Goal: Find specific page/section

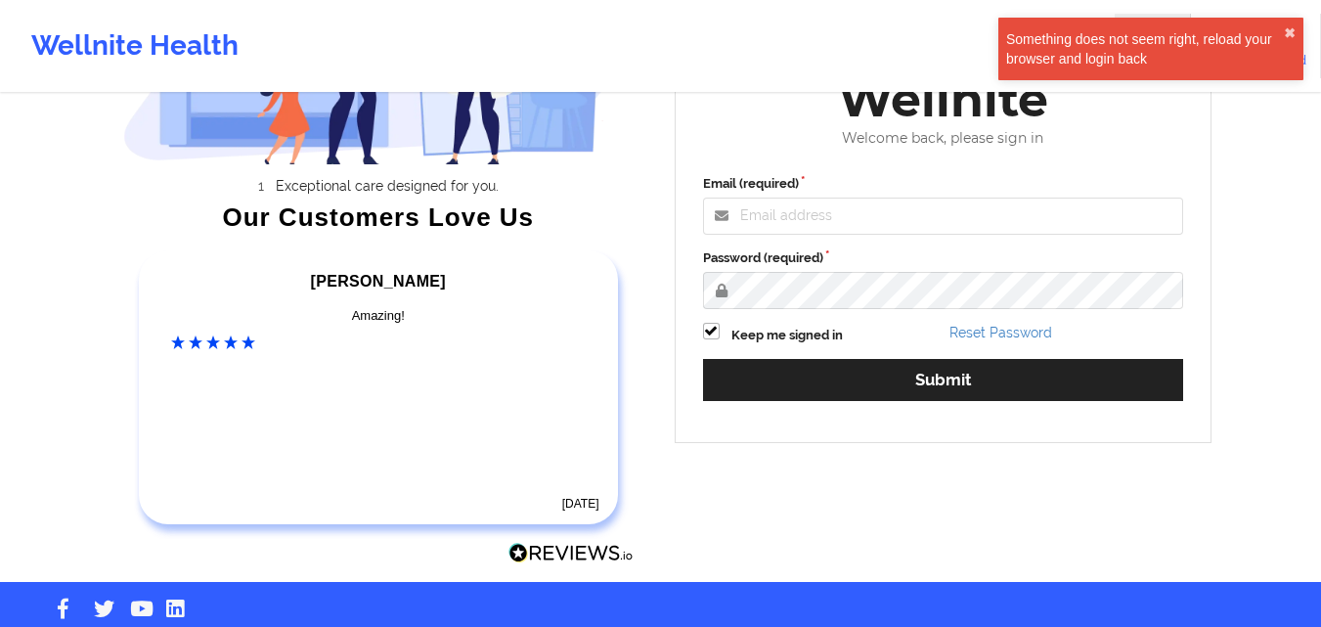
scroll to position [238, 0]
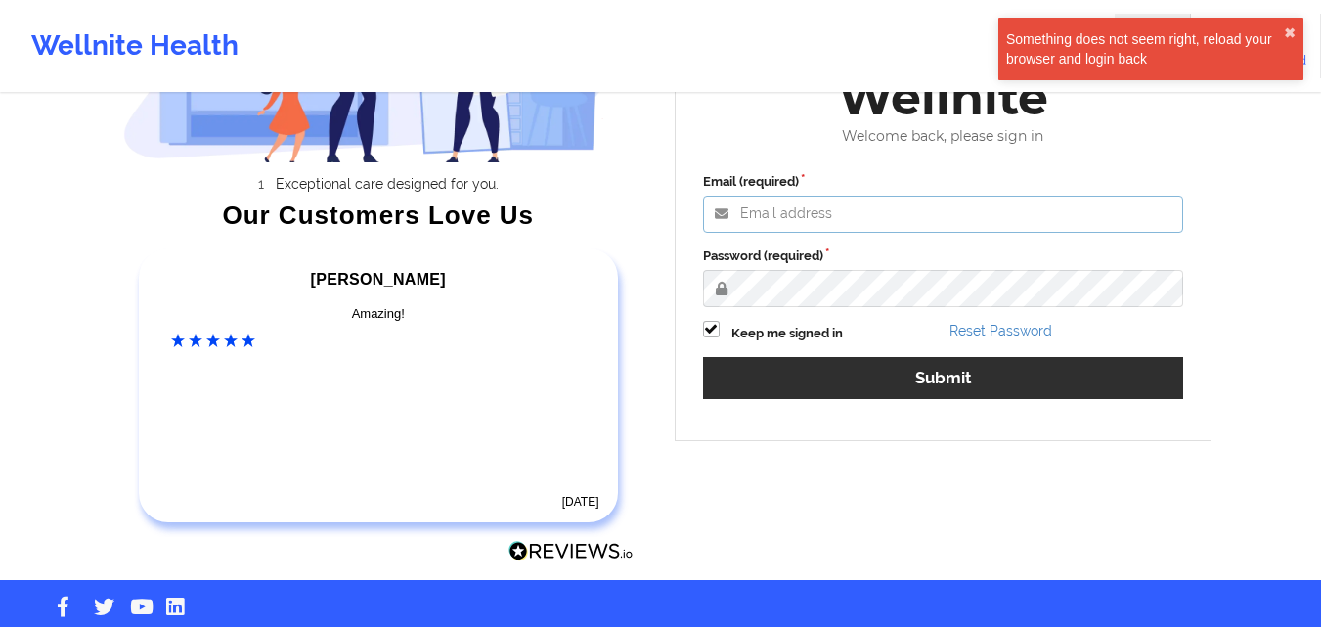
type input "[EMAIL_ADDRESS][DOMAIN_NAME]"
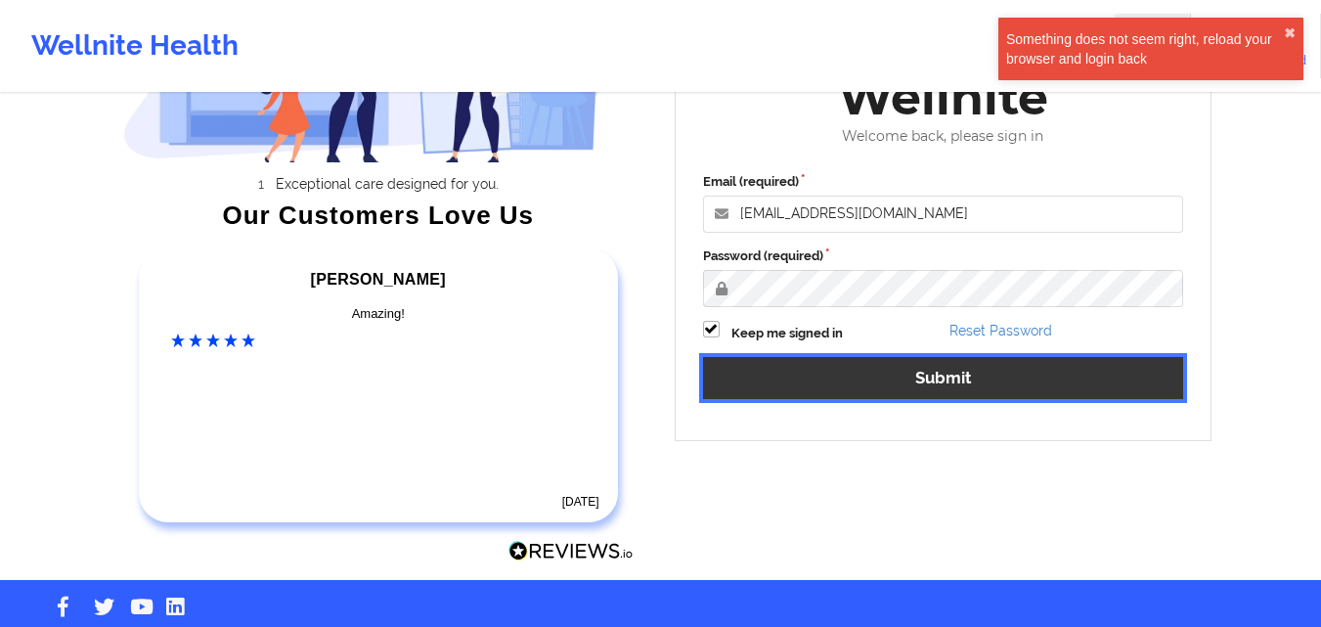
click at [927, 398] on button "Submit" at bounding box center [943, 378] width 481 height 42
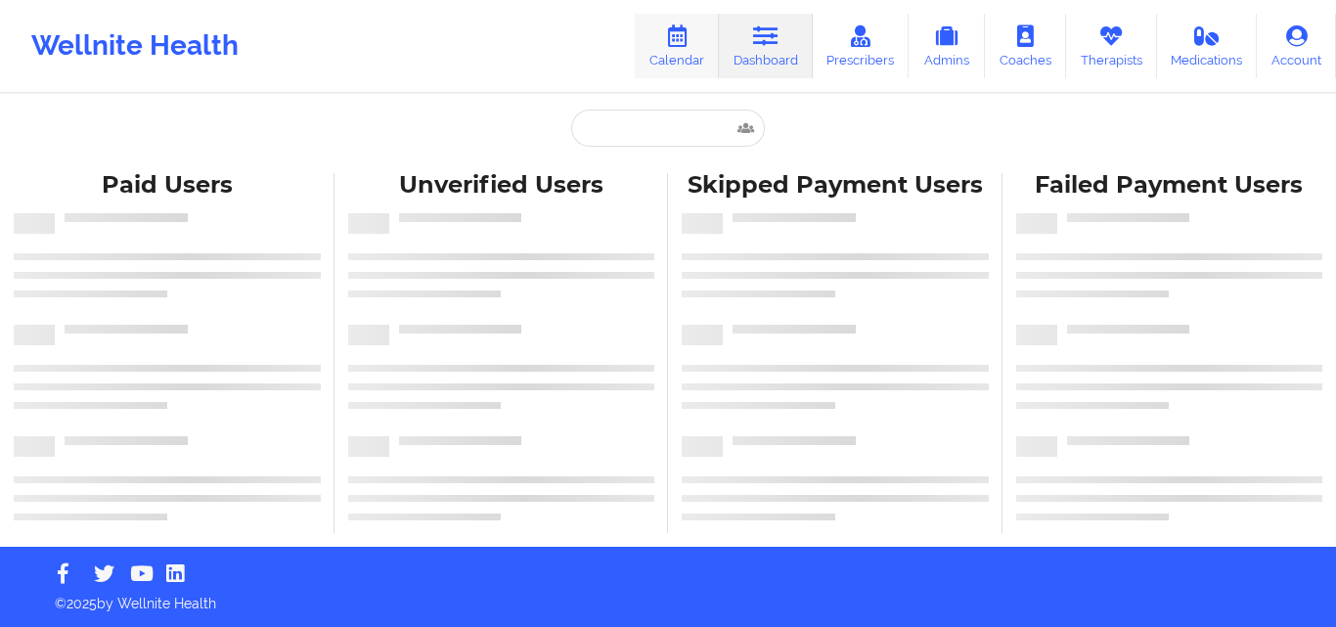
click at [685, 32] on icon at bounding box center [676, 36] width 25 height 22
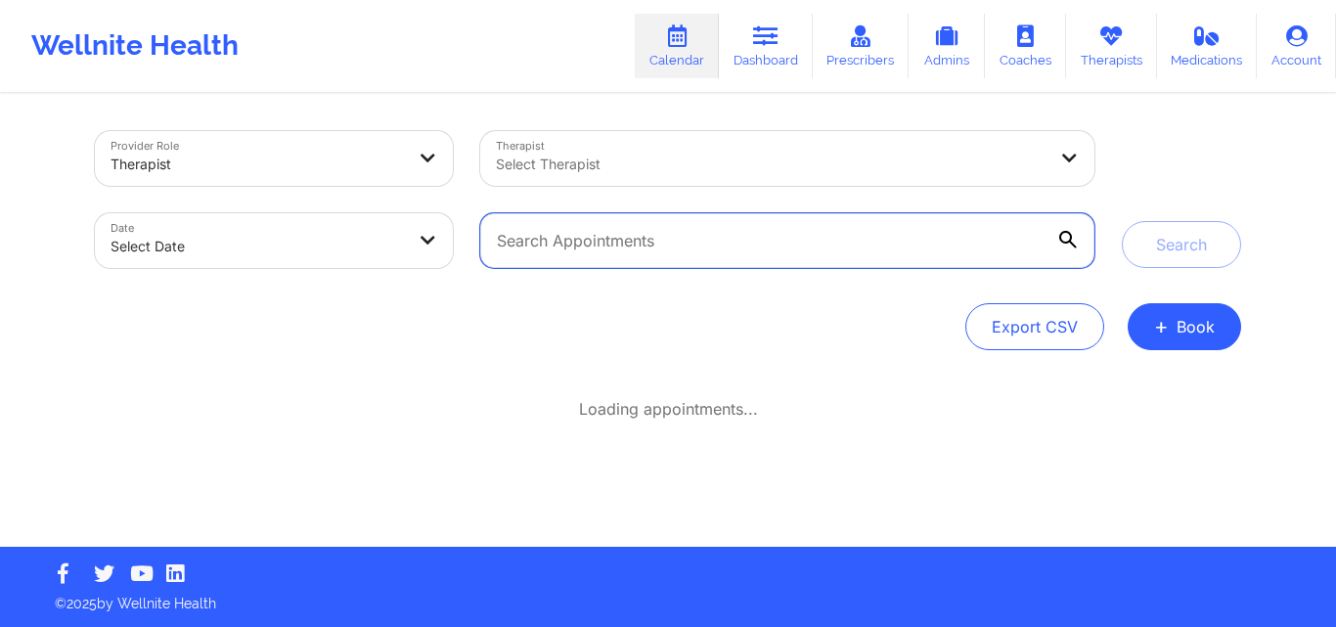
click at [645, 253] on input "text" at bounding box center [787, 240] width 614 height 55
paste input "[PERSON_NAME]"
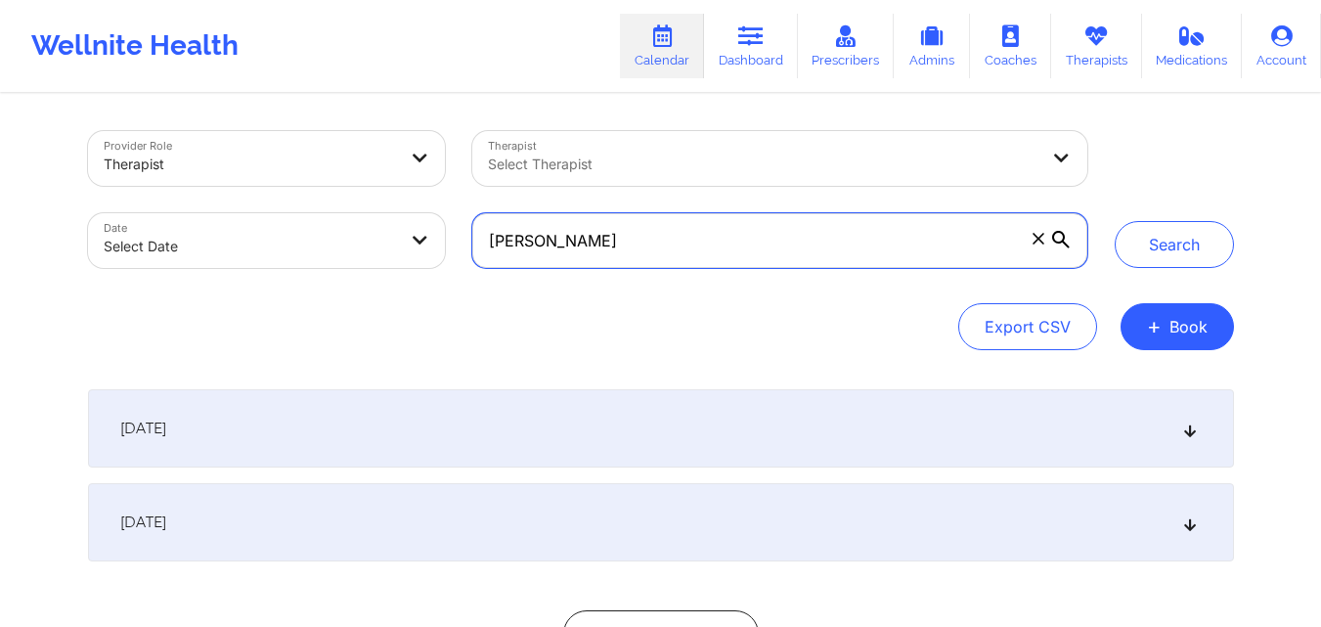
type input "[PERSON_NAME]"
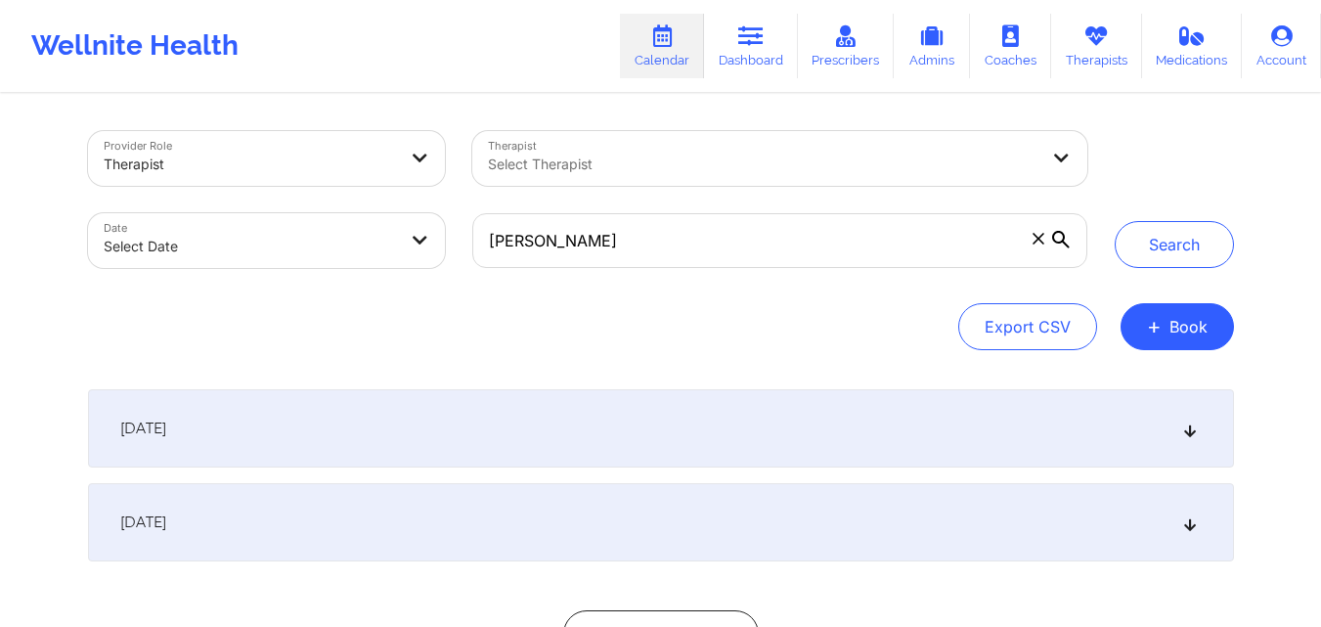
click at [1198, 524] on div "[DATE]" at bounding box center [661, 522] width 1146 height 78
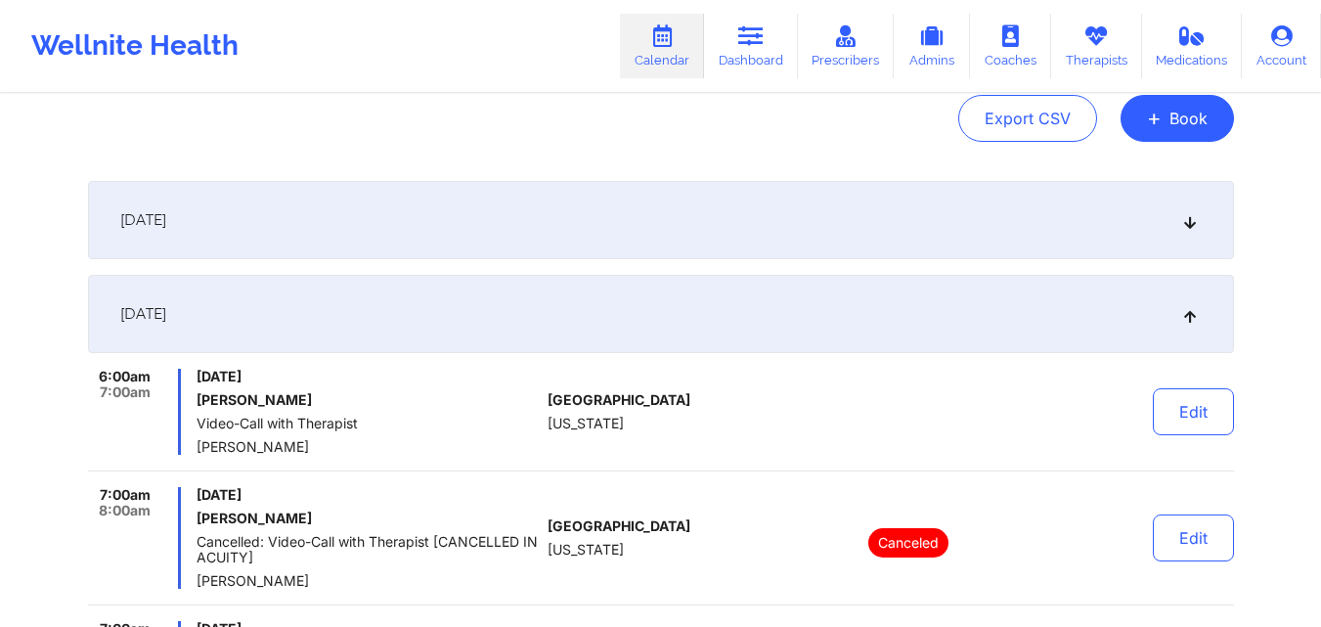
scroll to position [205, 0]
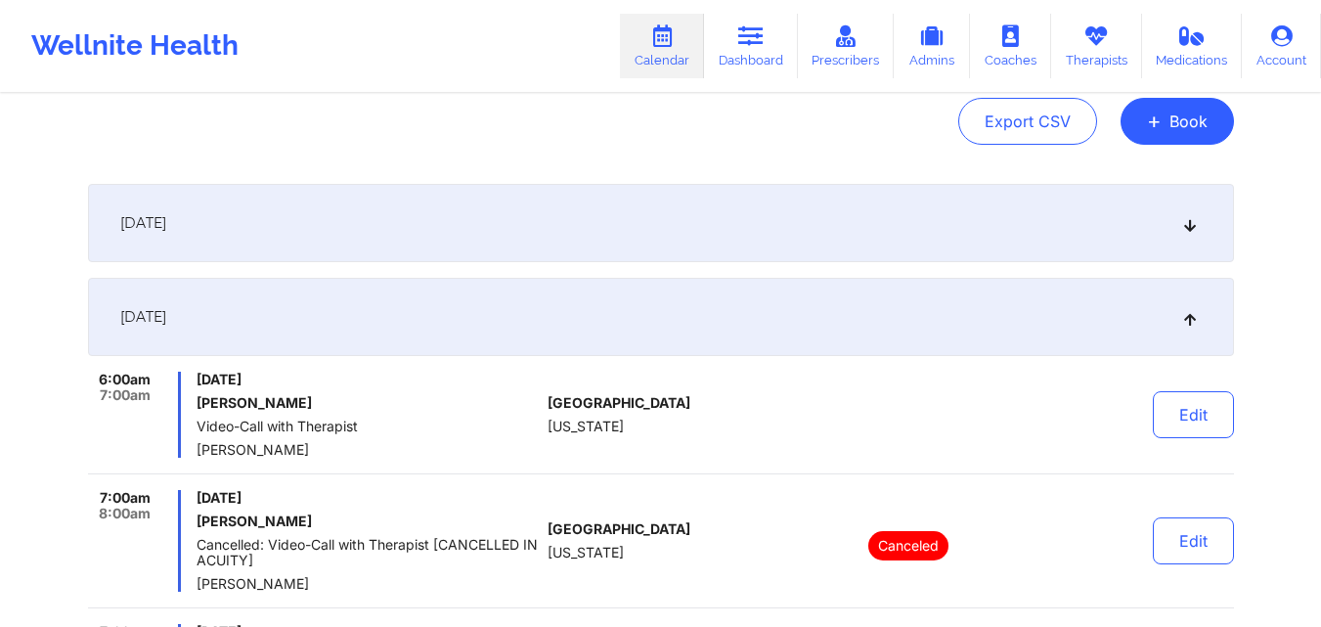
click at [1187, 324] on icon at bounding box center [1189, 317] width 17 height 14
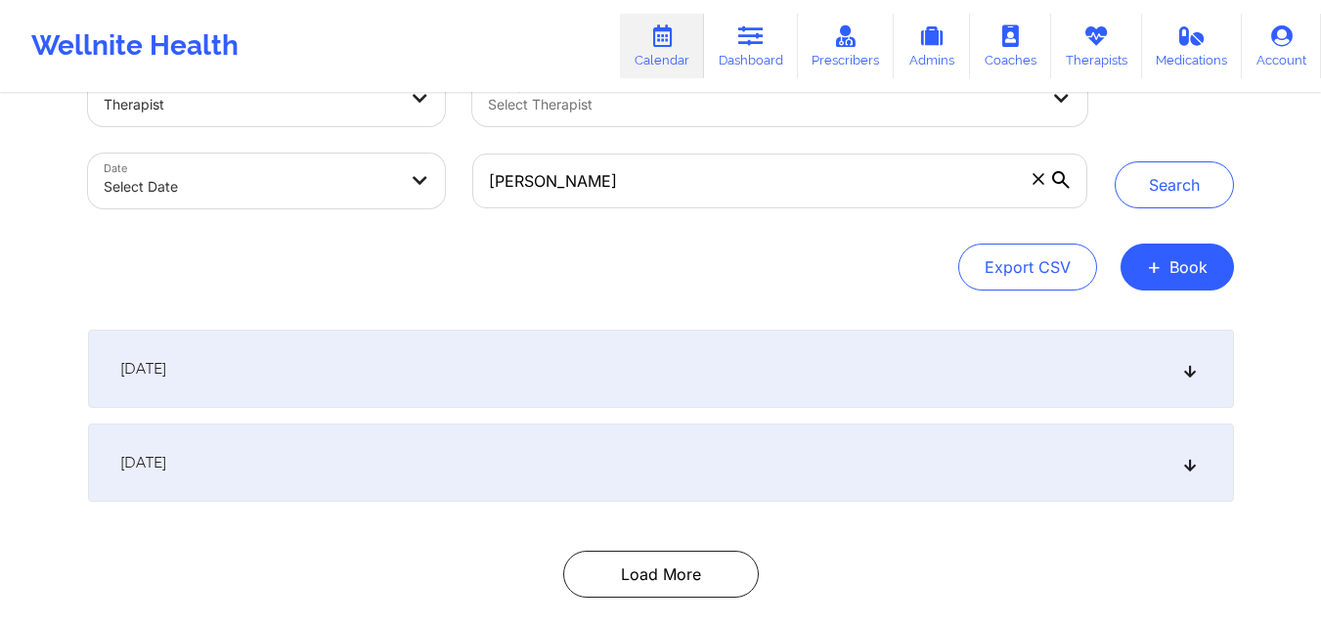
scroll to position [0, 0]
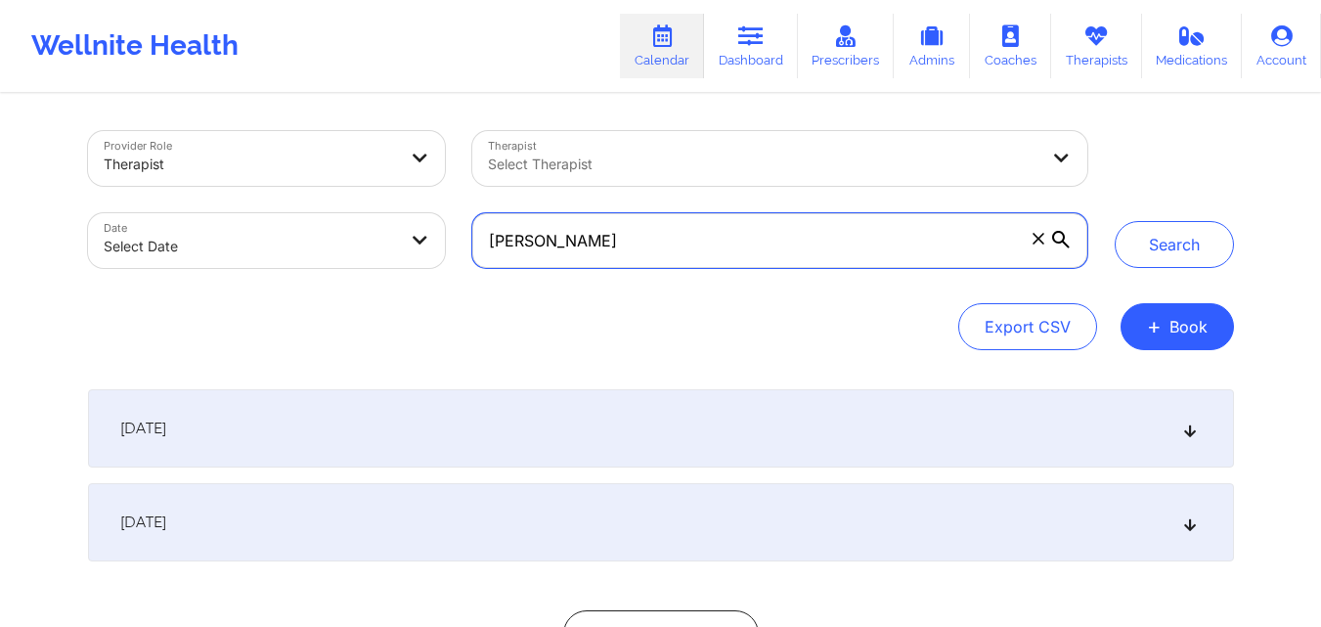
click at [717, 242] on input "[PERSON_NAME]" at bounding box center [779, 240] width 614 height 55
paste input "[EMAIL_ADDRESS][DOMAIN_NAME]"
type input "[EMAIL_ADDRESS][DOMAIN_NAME]"
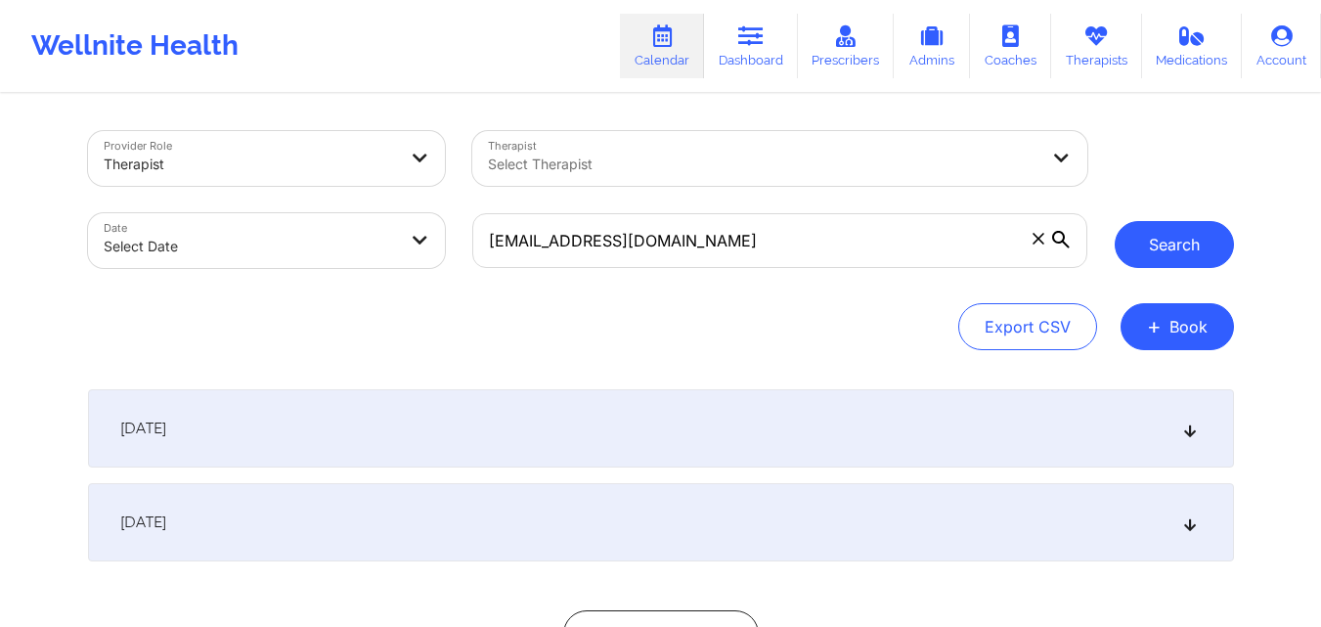
click at [1167, 253] on button "Search" at bounding box center [1174, 244] width 119 height 47
click at [1185, 521] on icon at bounding box center [1189, 522] width 17 height 14
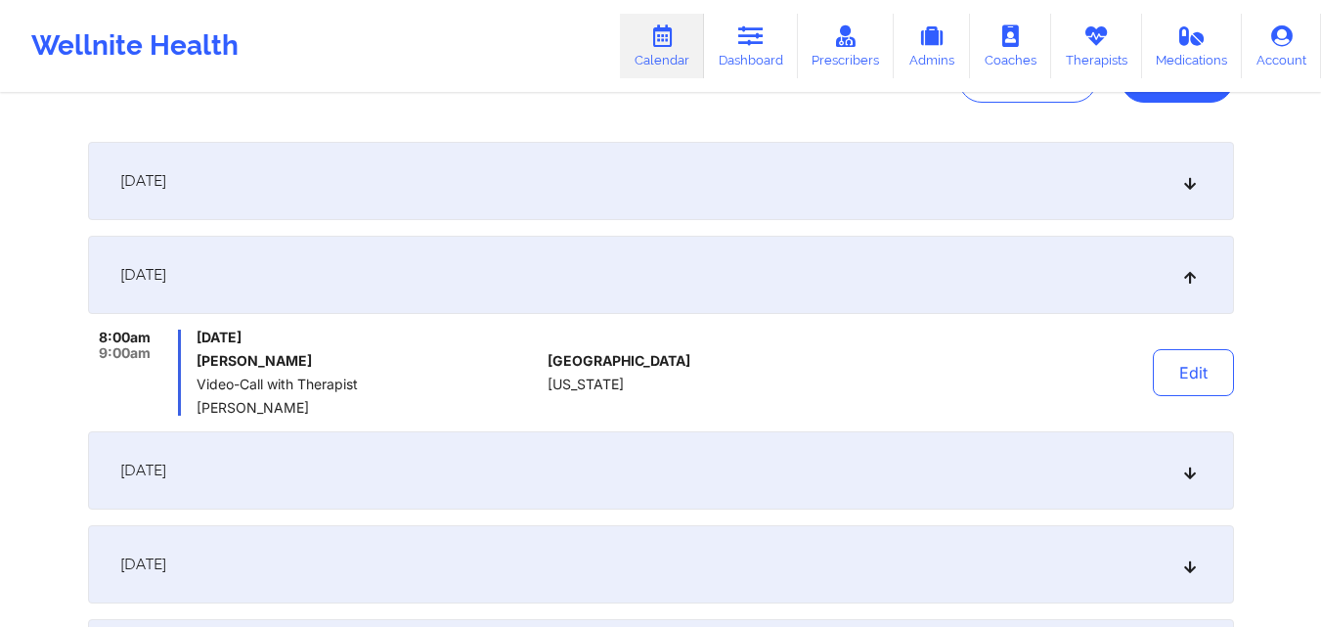
scroll to position [183, 0]
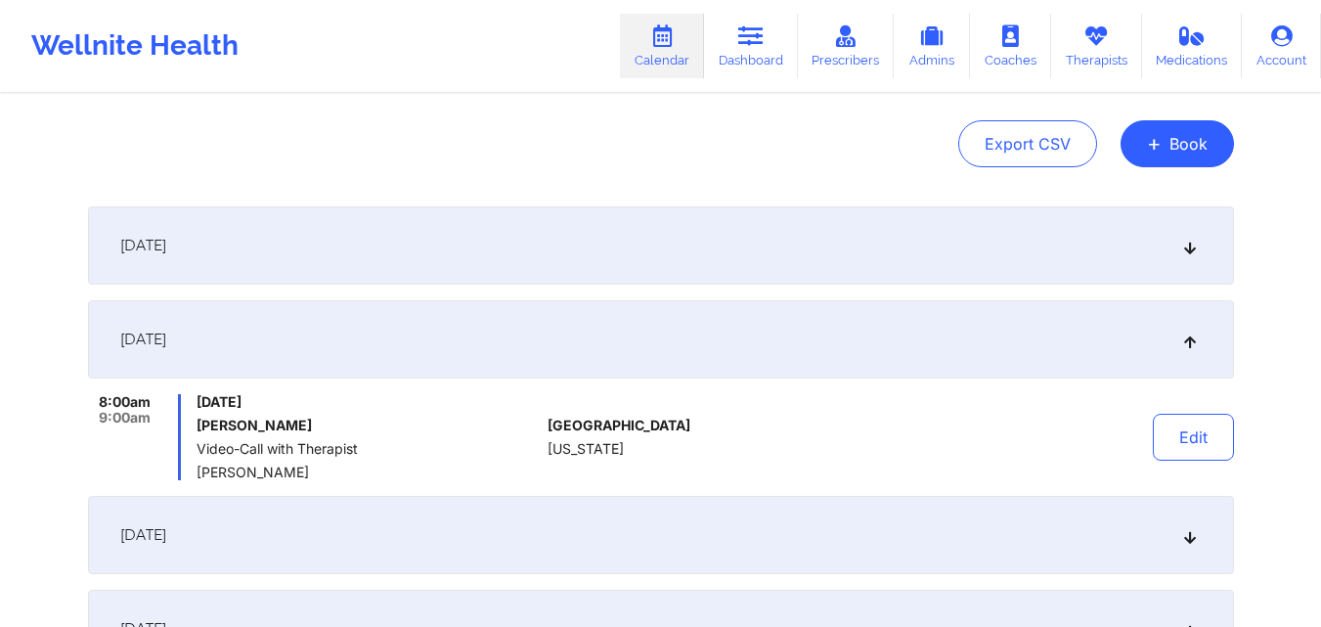
click at [1190, 249] on icon at bounding box center [1189, 246] width 17 height 14
